Goal: Information Seeking & Learning: Learn about a topic

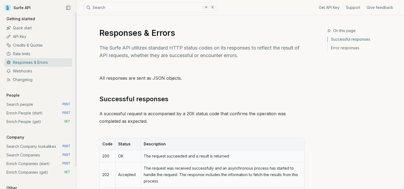
click at [19, 28] on link "Quick start" at bounding box center [38, 28] width 68 height 9
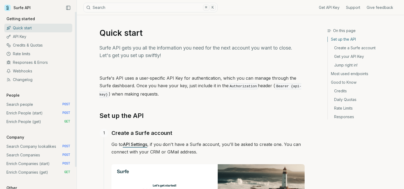
click at [40, 35] on link "API Key" at bounding box center [38, 36] width 68 height 9
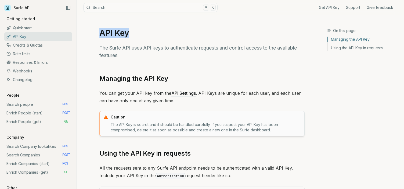
drag, startPoint x: 100, startPoint y: 31, endPoint x: 139, endPoint y: 31, distance: 39.0
click at [139, 31] on h1 "API Key" at bounding box center [201, 33] width 205 height 10
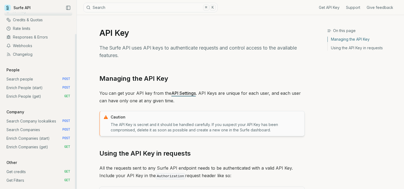
click at [24, 87] on link "Enrich People (start) POST" at bounding box center [38, 87] width 68 height 9
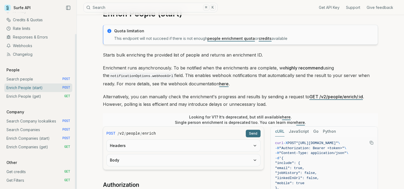
scroll to position [22, 0]
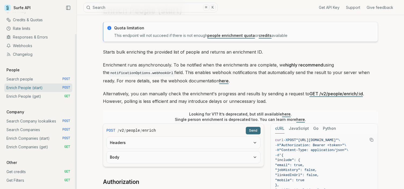
click at [33, 121] on link "Search Company lookalikes POST" at bounding box center [38, 121] width 68 height 9
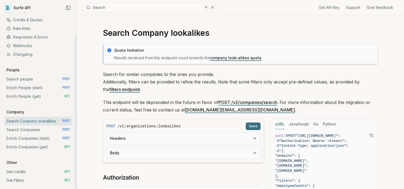
click at [23, 47] on link "Webhooks" at bounding box center [38, 45] width 68 height 9
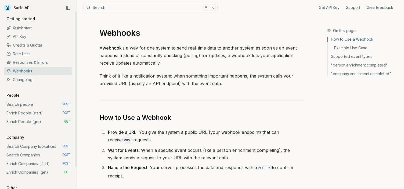
click at [26, 37] on link "API Key" at bounding box center [38, 36] width 68 height 9
